Goal: Task Accomplishment & Management: Complete application form

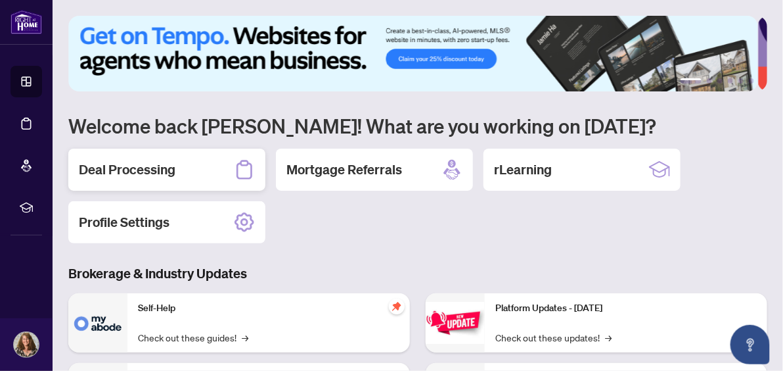
click at [166, 168] on h2 "Deal Processing" at bounding box center [127, 169] width 97 height 18
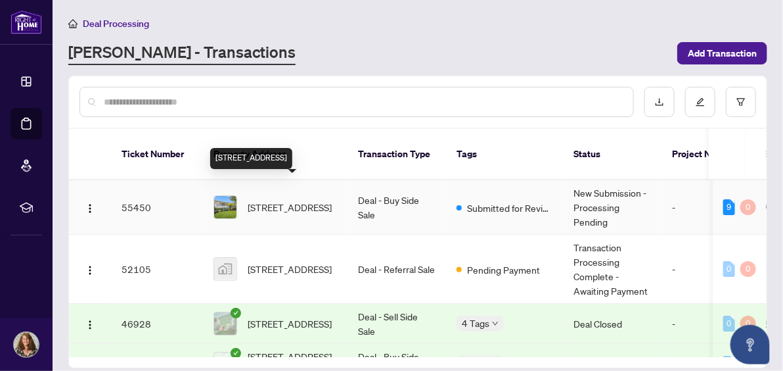
click at [269, 200] on span "[STREET_ADDRESS]" at bounding box center [290, 207] width 84 height 14
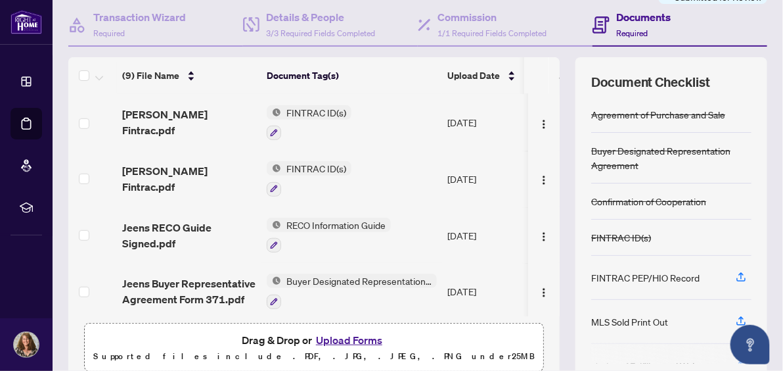
scroll to position [177, 0]
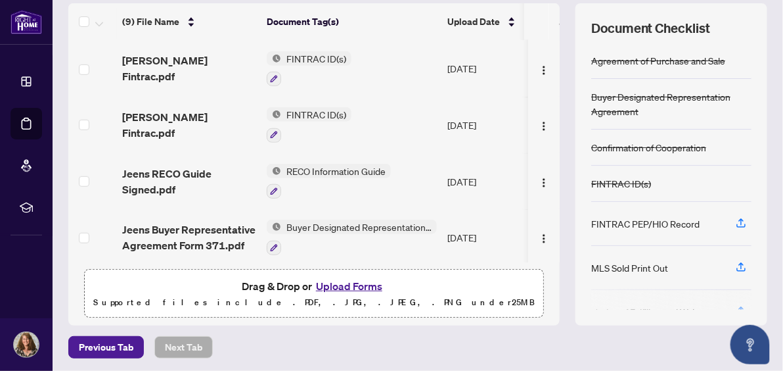
click at [332, 281] on button "Upload Forms" at bounding box center [349, 285] width 74 height 17
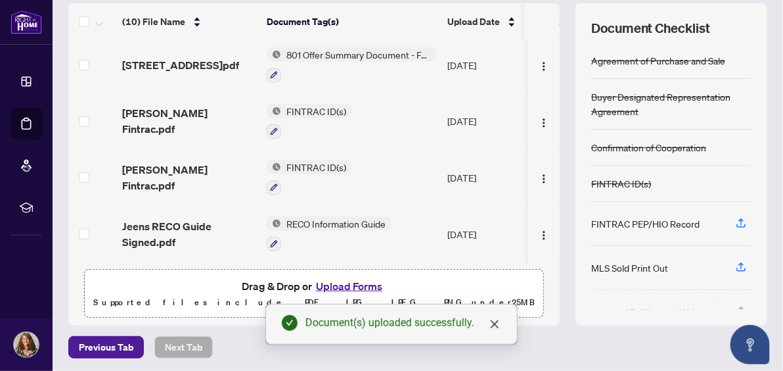
click at [332, 283] on button "Upload Forms" at bounding box center [349, 285] width 74 height 17
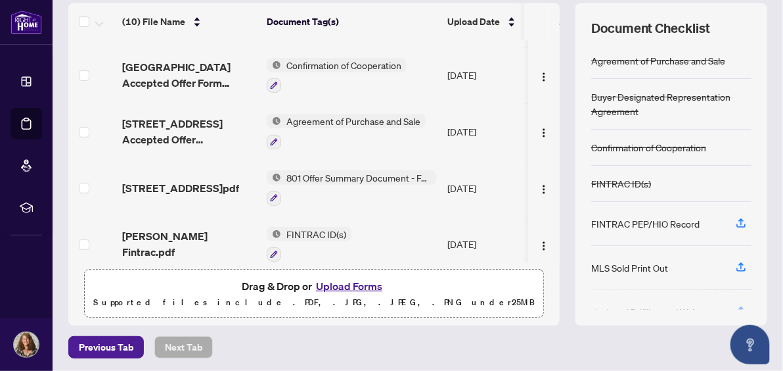
scroll to position [0, 0]
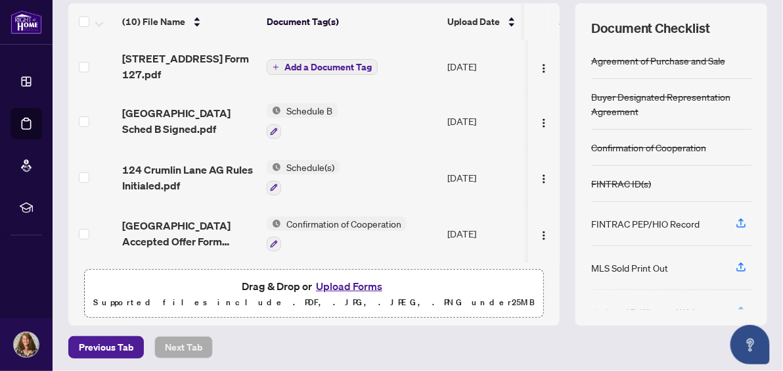
click at [301, 66] on span "Add a Document Tag" at bounding box center [328, 66] width 87 height 9
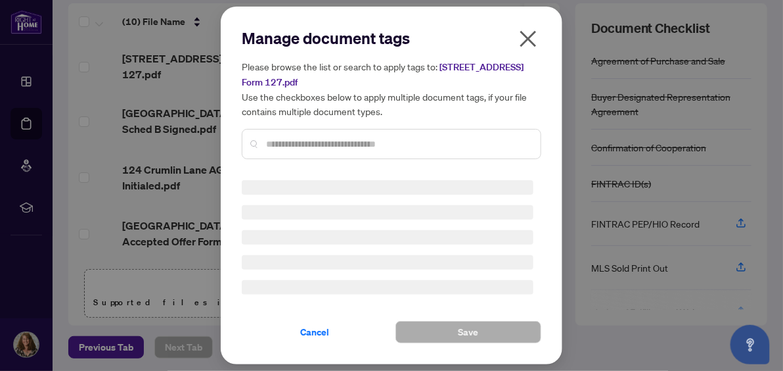
click at [289, 149] on div at bounding box center [392, 144] width 300 height 30
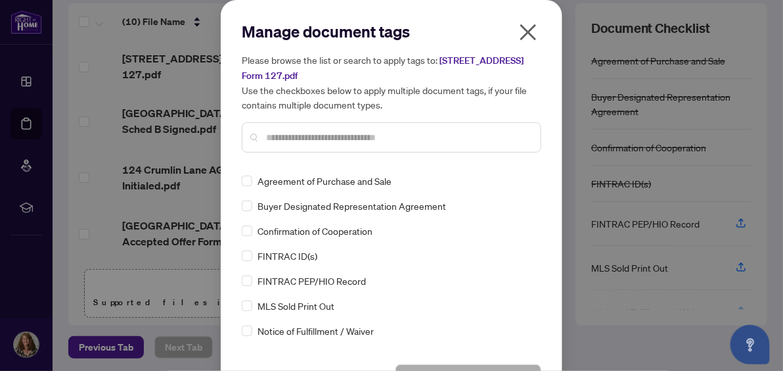
click at [285, 135] on input "text" at bounding box center [398, 137] width 264 height 14
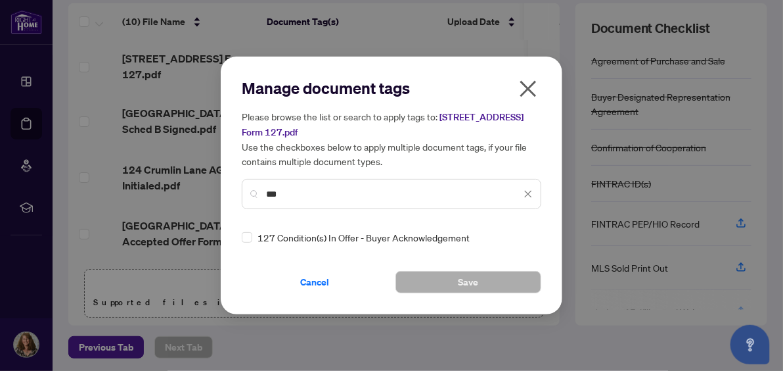
type input "***"
click at [279, 239] on span "127 Condition(s) In Offer - Buyer Acknowledgement" at bounding box center [364, 237] width 212 height 14
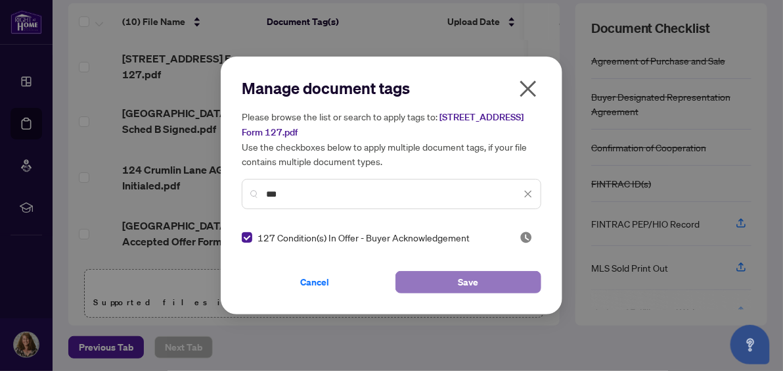
click at [446, 279] on button "Save" at bounding box center [469, 282] width 146 height 22
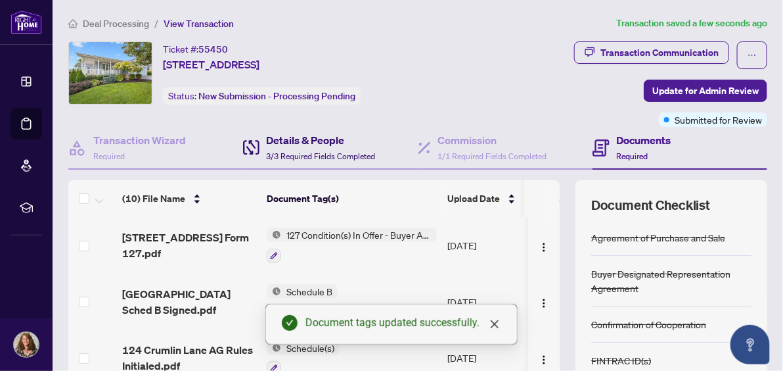
click at [276, 137] on h4 "Details & People" at bounding box center [320, 140] width 109 height 16
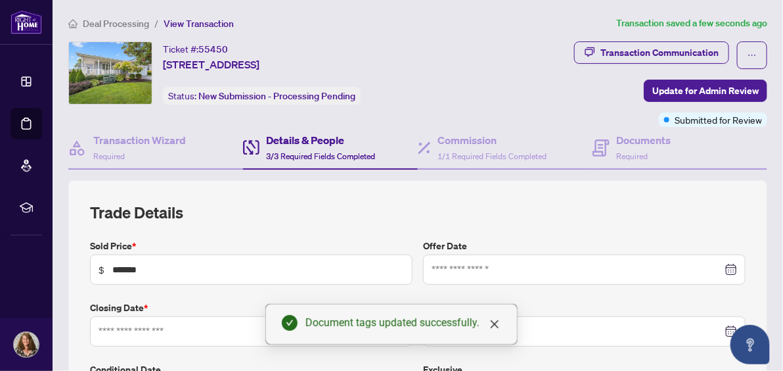
type input "**********"
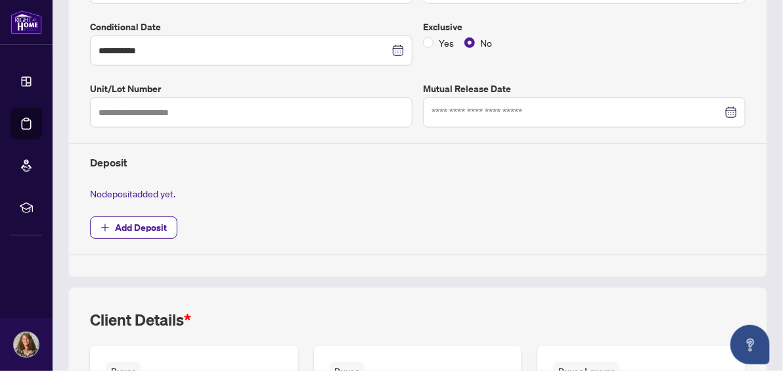
scroll to position [369, 0]
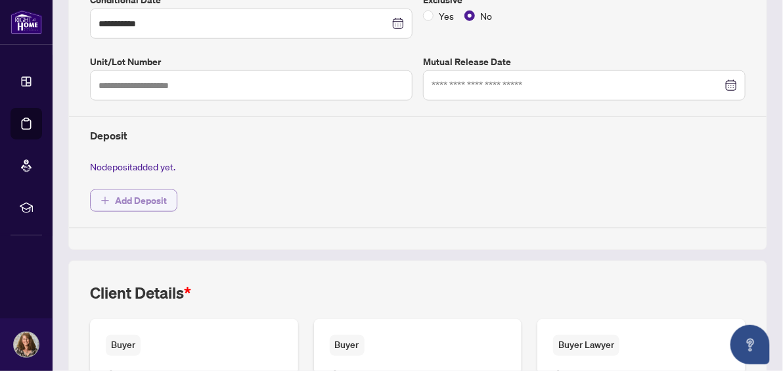
click at [135, 197] on span "Add Deposit" at bounding box center [141, 200] width 52 height 21
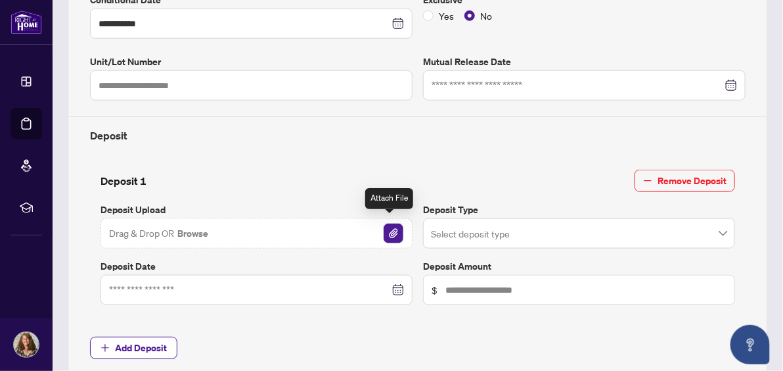
click at [388, 226] on img "button" at bounding box center [394, 233] width 20 height 20
click at [465, 224] on input "search" at bounding box center [573, 235] width 285 height 29
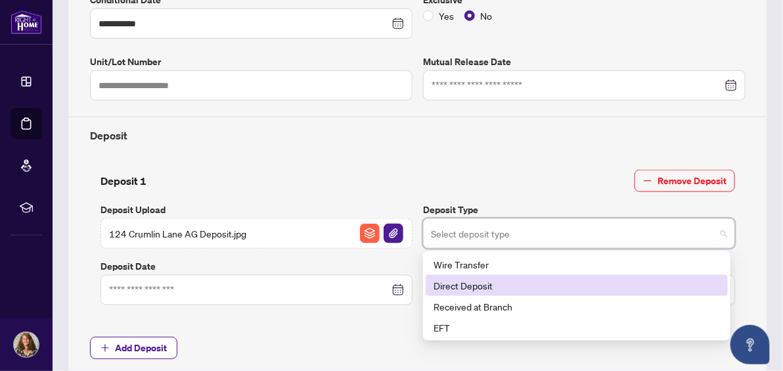
click at [439, 278] on div "Direct Deposit" at bounding box center [577, 285] width 286 height 14
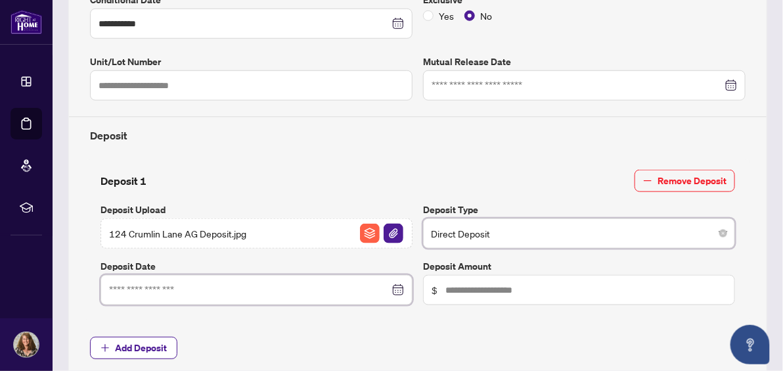
click at [173, 285] on input at bounding box center [249, 290] width 281 height 14
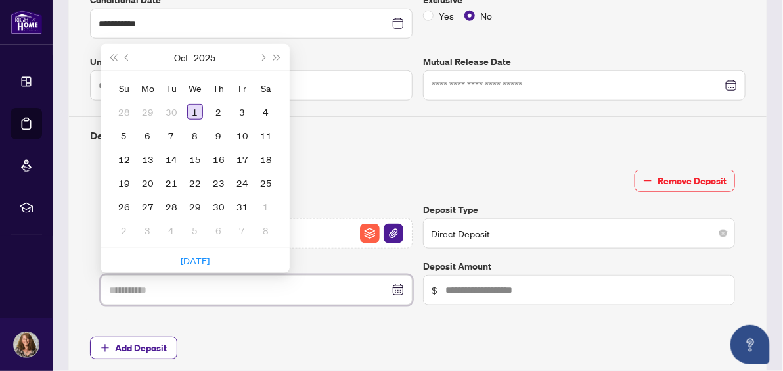
type input "**********"
click at [197, 104] on div "1" at bounding box center [195, 112] width 16 height 16
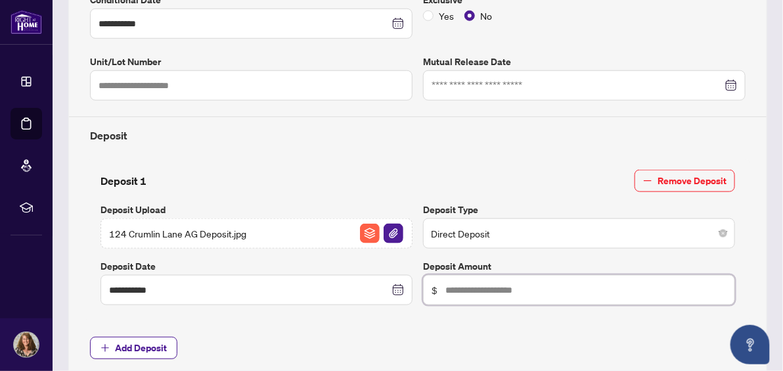
click at [461, 283] on input "text" at bounding box center [586, 290] width 281 height 14
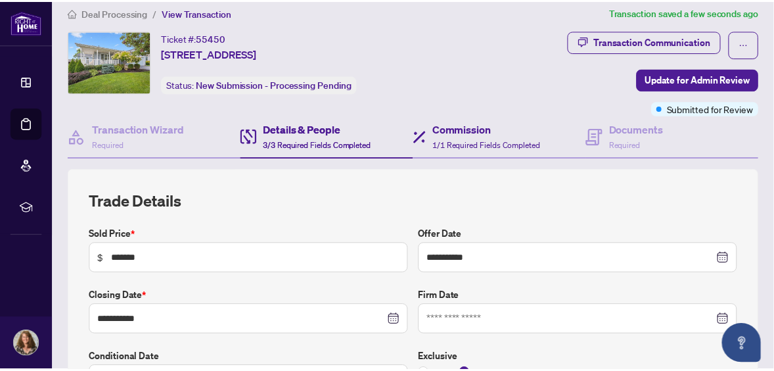
scroll to position [0, 0]
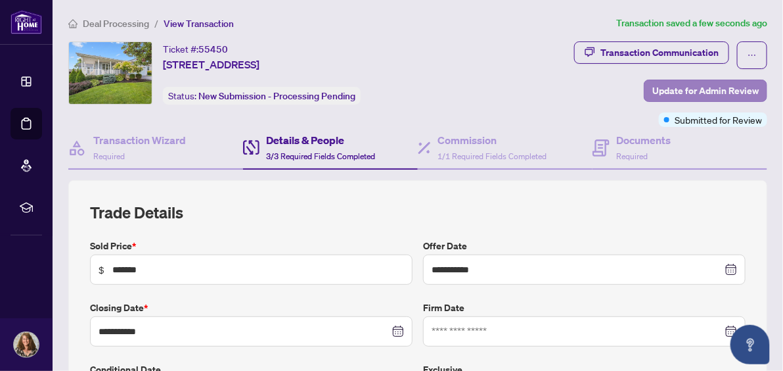
type input "******"
click at [677, 84] on span "Update for Admin Review" at bounding box center [705, 90] width 106 height 21
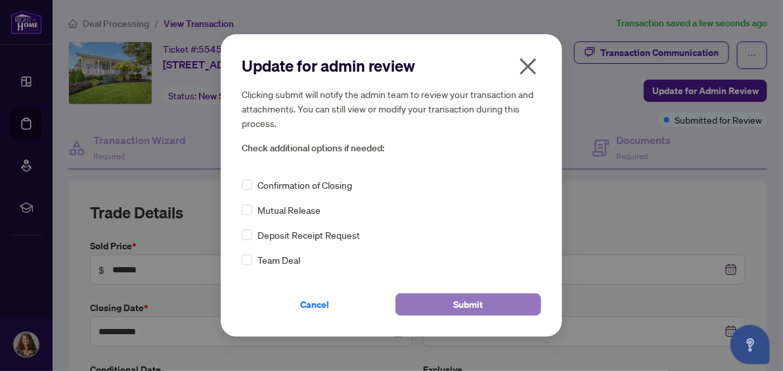
click at [467, 299] on span "Submit" at bounding box center [469, 304] width 30 height 21
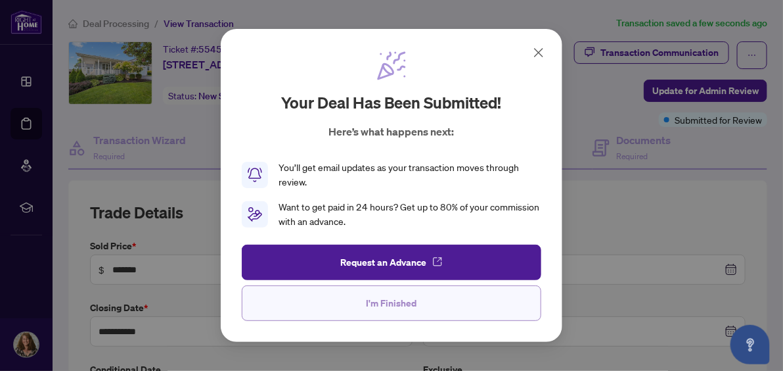
click at [399, 304] on span "I'm Finished" at bounding box center [392, 302] width 51 height 21
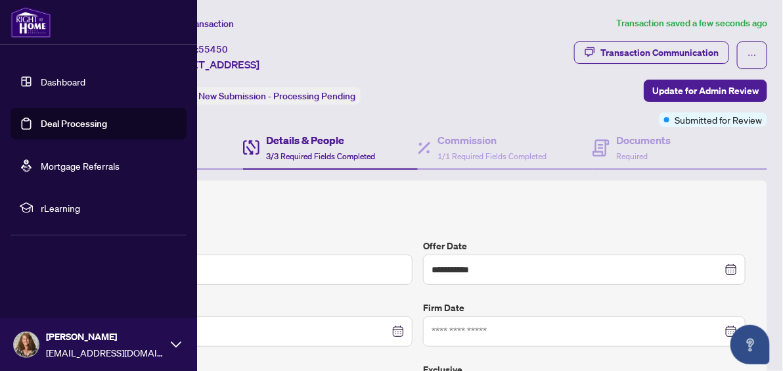
click at [16, 347] on img at bounding box center [26, 344] width 25 height 25
click at [49, 268] on span "Logout" at bounding box center [53, 266] width 30 height 21
